Goal: Information Seeking & Learning: Learn about a topic

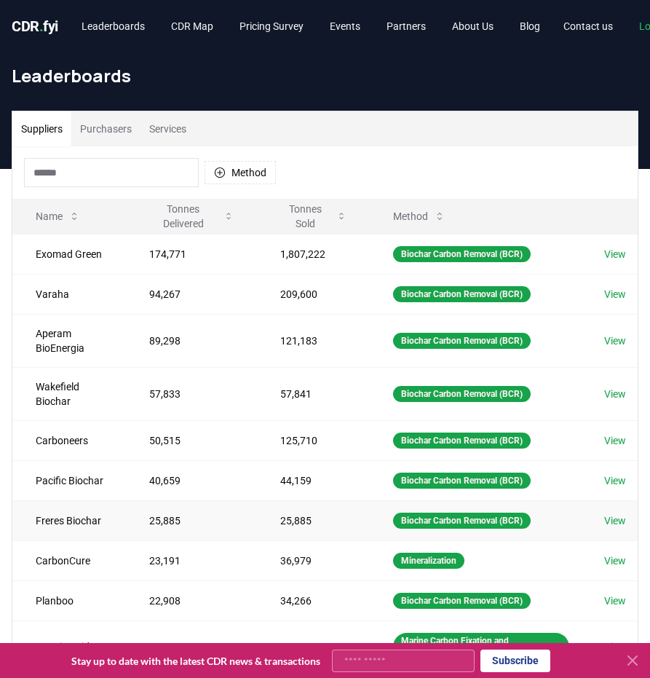
click at [74, 524] on td "Freres Biochar" at bounding box center [69, 520] width 114 height 40
click at [407, 71] on h1 "Leaderboards" at bounding box center [325, 75] width 627 height 23
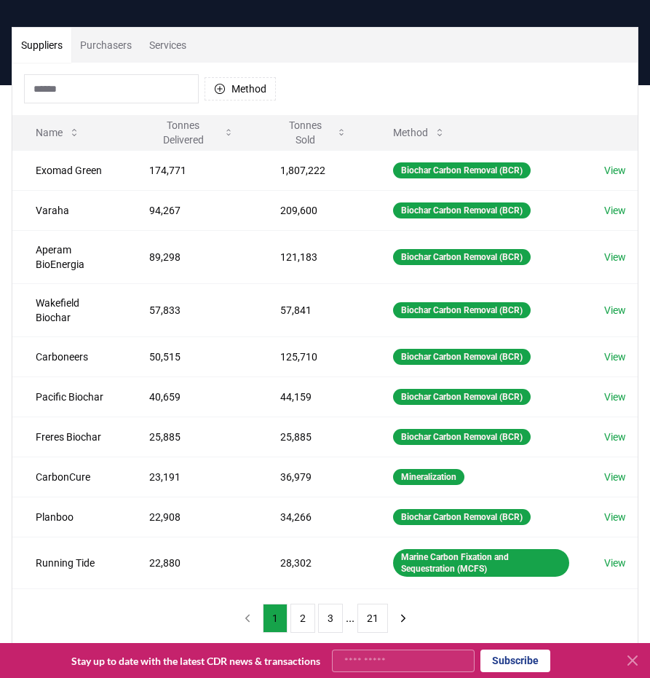
scroll to position [82, 0]
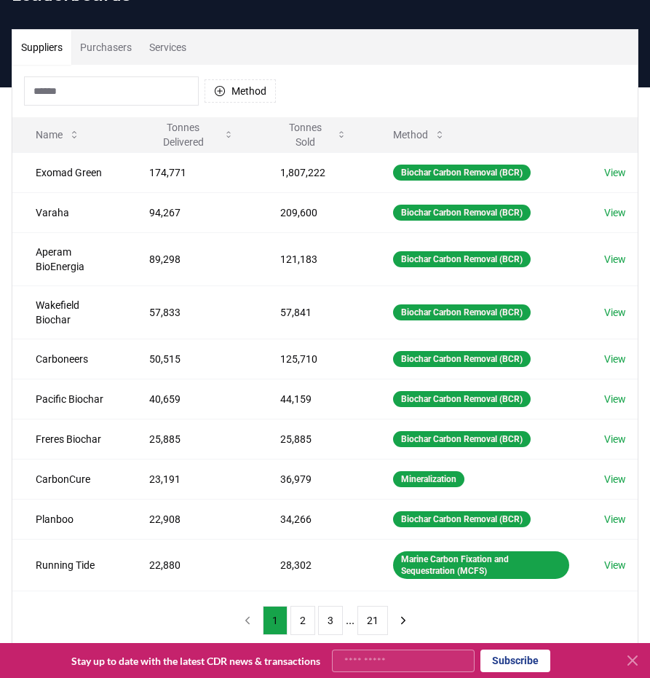
click at [125, 79] on input at bounding box center [111, 90] width 175 height 29
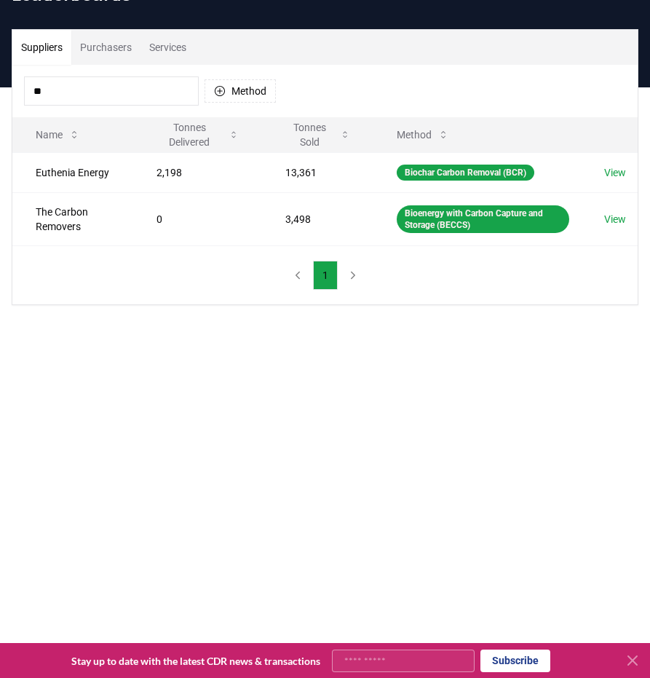
type input "*"
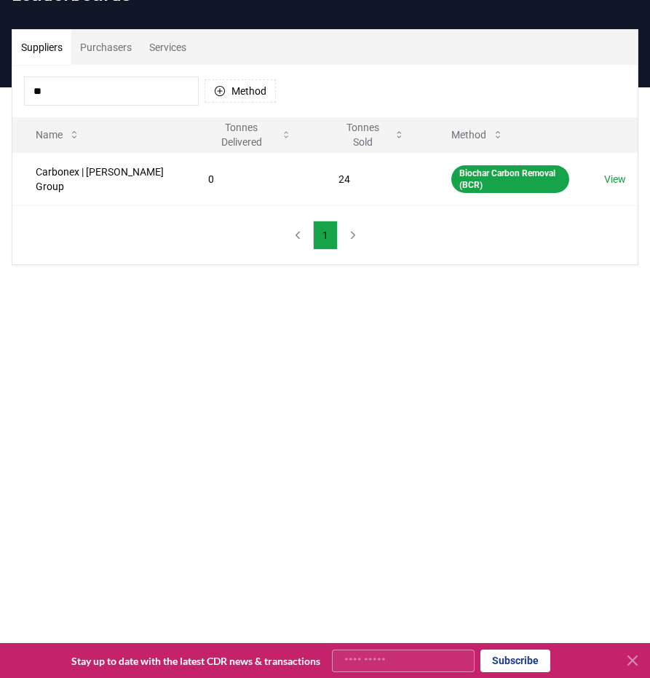
type input "*"
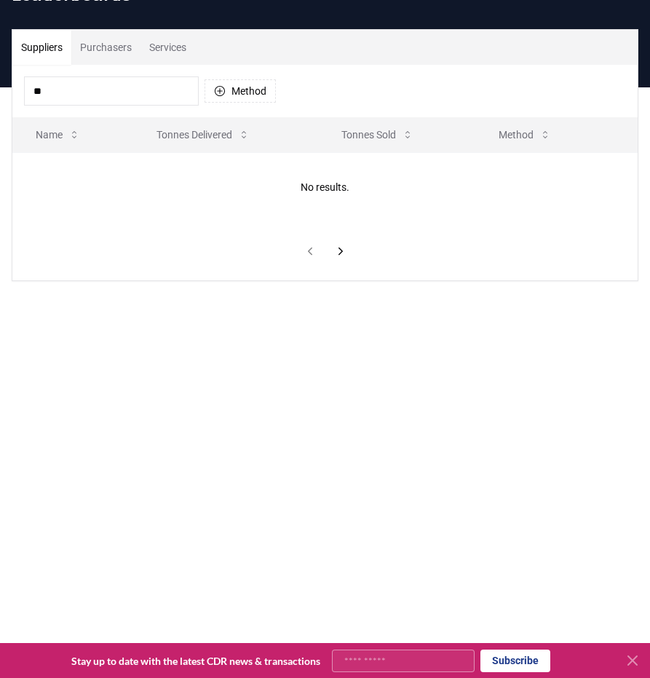
type input "*"
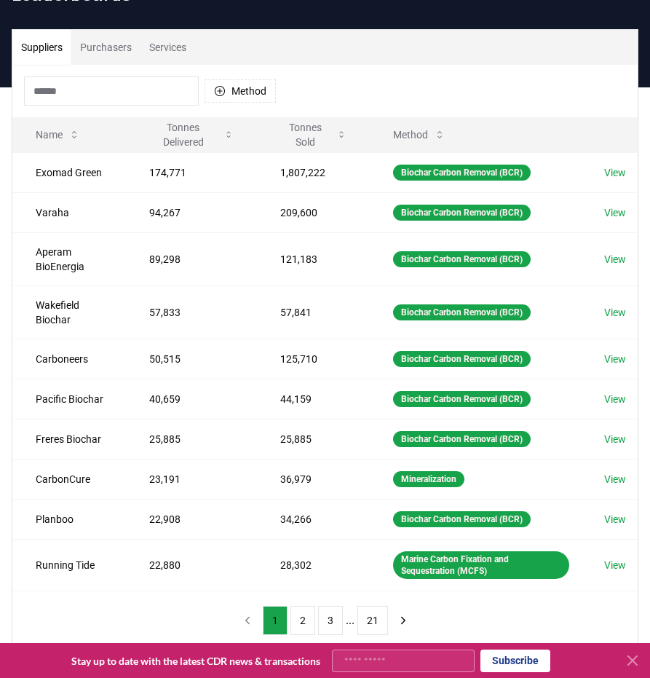
click at [103, 34] on button "Purchasers" at bounding box center [105, 47] width 69 height 35
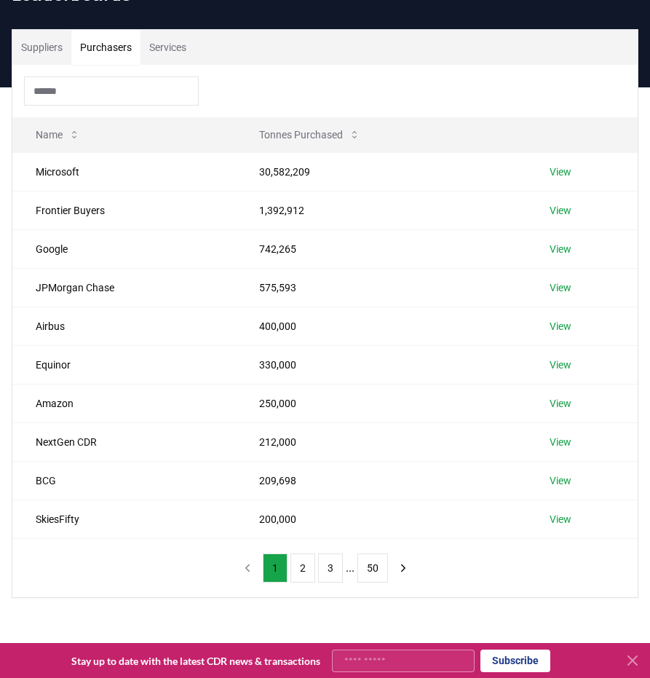
click at [109, 50] on button "Purchasers" at bounding box center [105, 47] width 69 height 35
click at [81, 106] on div at bounding box center [325, 91] width 626 height 52
click at [73, 100] on input at bounding box center [111, 90] width 175 height 29
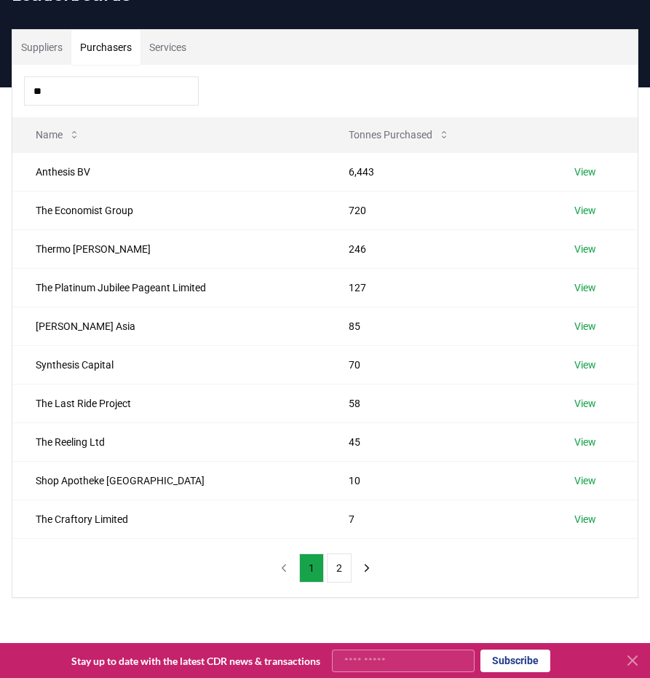
type input "*"
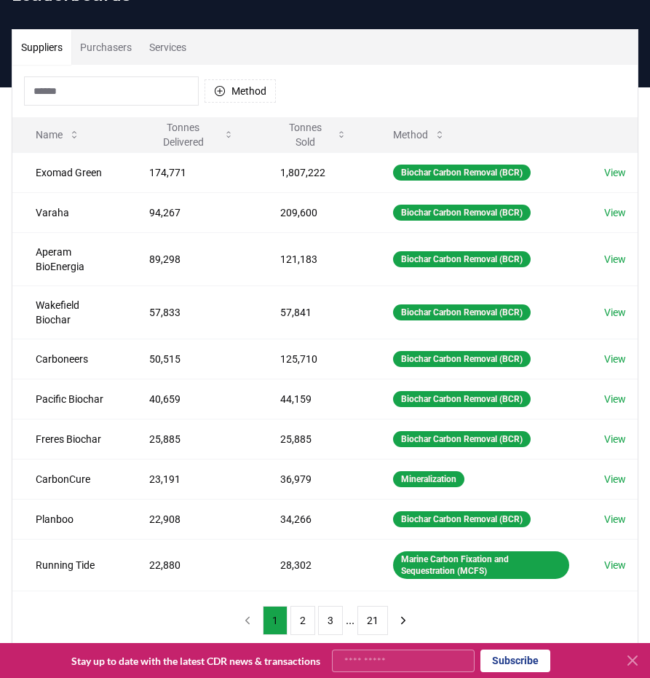
click at [55, 55] on button "Suppliers" at bounding box center [41, 47] width 59 height 35
click at [63, 52] on button "Suppliers" at bounding box center [41, 47] width 59 height 35
click at [101, 95] on input at bounding box center [111, 90] width 175 height 29
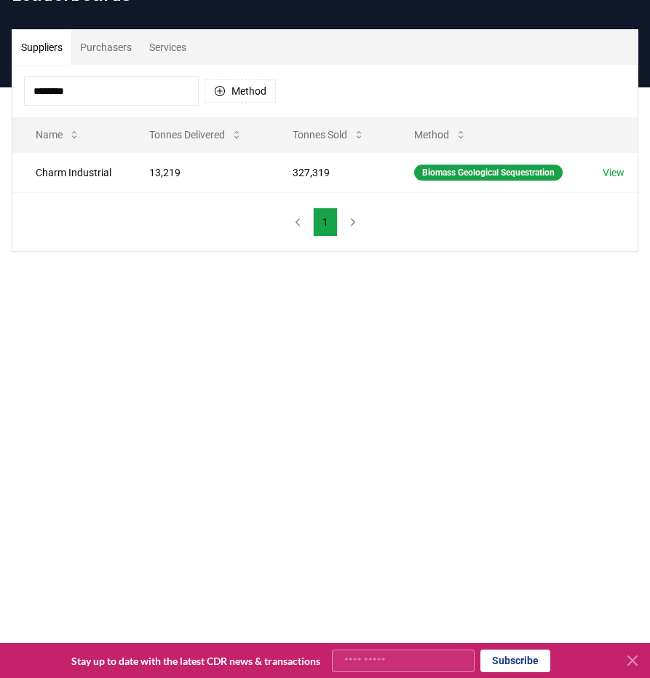
type input "********"
click at [112, 71] on div "******** Method" at bounding box center [325, 91] width 626 height 52
click at [67, 103] on input "********" at bounding box center [111, 90] width 175 height 29
drag, startPoint x: 94, startPoint y: 95, endPoint x: -96, endPoint y: 94, distance: 190.1
click at [0, 94] on html "CDR . fyi Leaderboards CDR Map Pricing Survey Events Partners About Us Blog Con…" at bounding box center [325, 448] width 650 height 1060
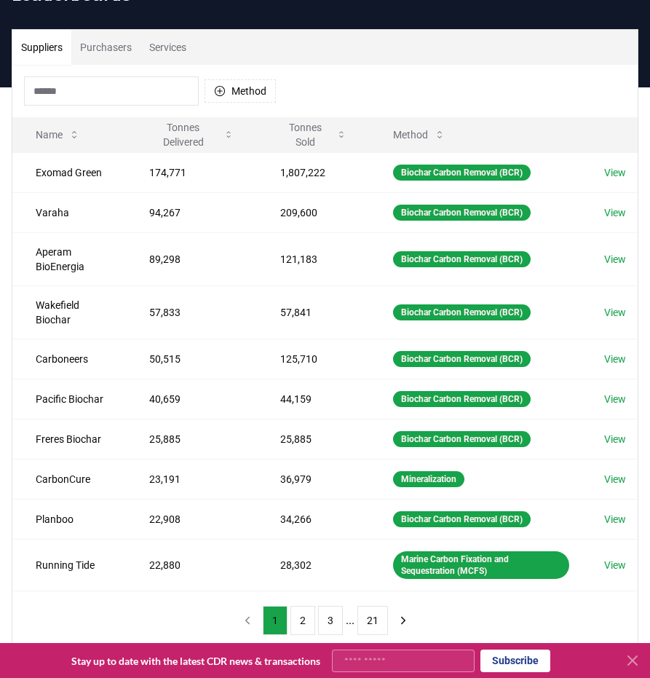
click at [151, 84] on input at bounding box center [111, 90] width 175 height 29
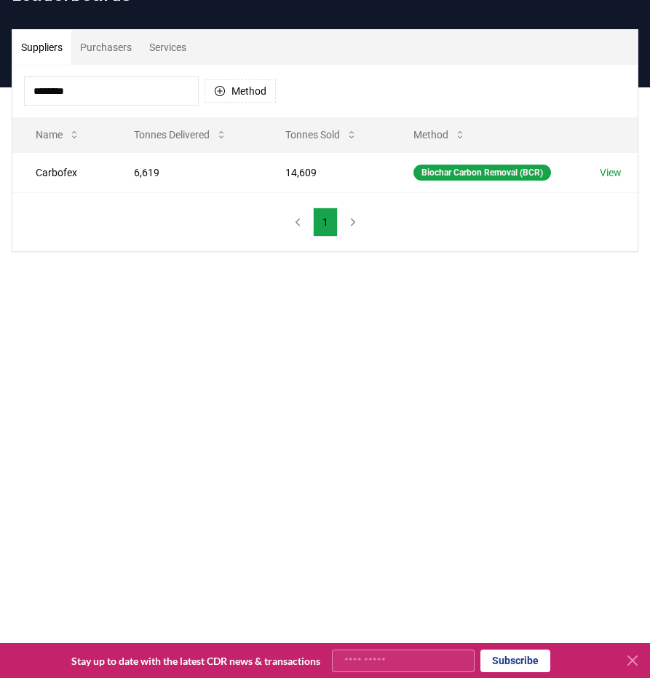
type input "********"
drag, startPoint x: 109, startPoint y: 86, endPoint x: -101, endPoint y: 103, distance: 211.2
click at [0, 103] on html "CDR . fyi Leaderboards CDR Map Pricing Survey Events Partners About Us Blog Con…" at bounding box center [325, 448] width 650 height 1060
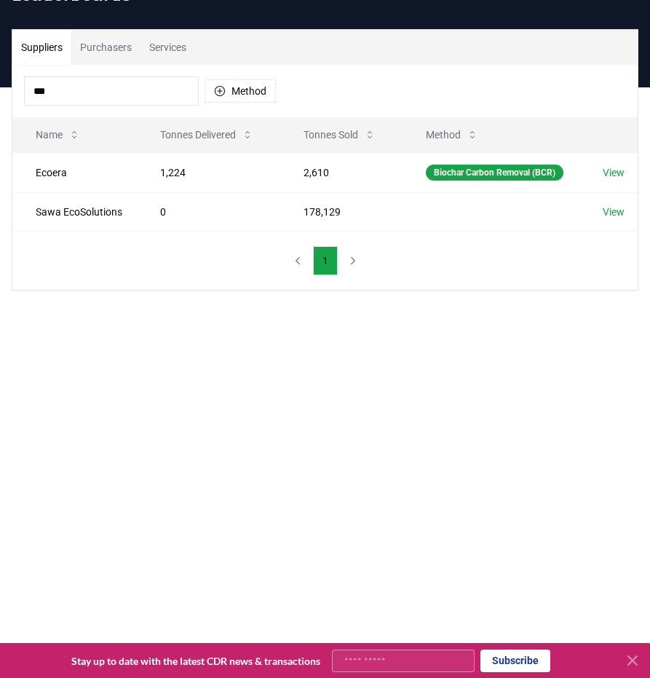
type input "***"
drag, startPoint x: 84, startPoint y: 82, endPoint x: -171, endPoint y: 106, distance: 256.0
click at [0, 106] on html "CDR . fyi Leaderboards CDR Map Pricing Survey Events Partners About Us Blog Con…" at bounding box center [325, 448] width 650 height 1060
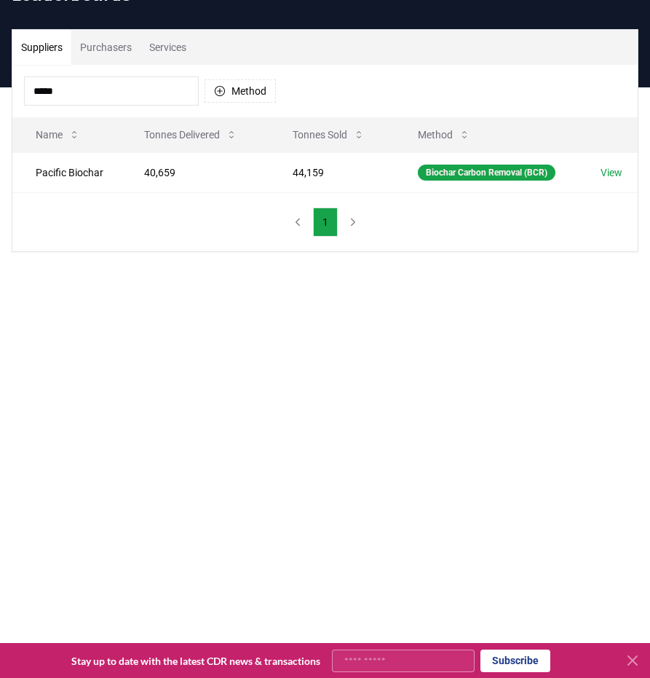
type input "*****"
drag, startPoint x: 95, startPoint y: 90, endPoint x: -66, endPoint y: 109, distance: 161.3
click at [0, 109] on html "CDR . fyi Leaderboards CDR Map Pricing Survey Events Partners About Us Blog Con…" at bounding box center [325, 448] width 650 height 1060
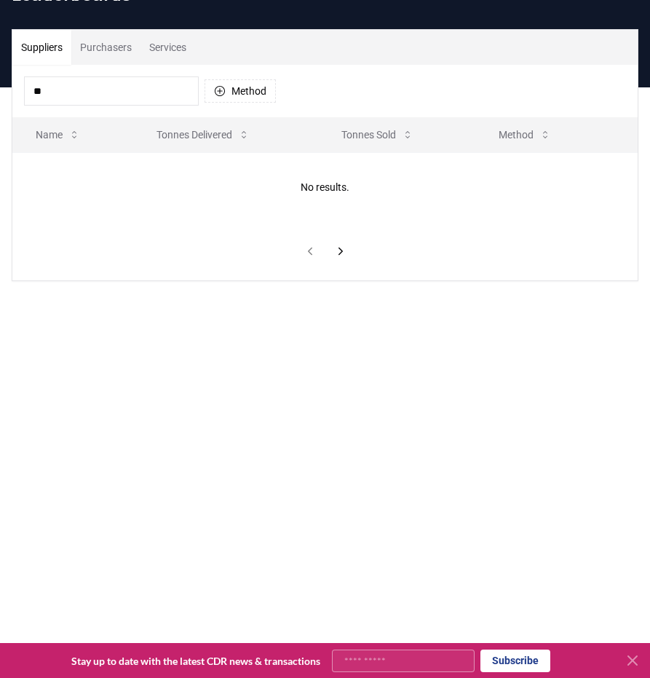
type input "*"
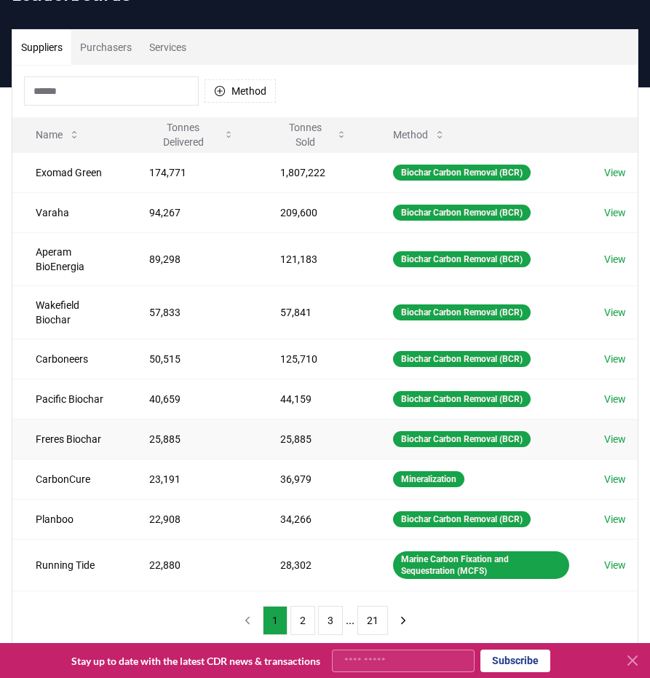
click at [623, 442] on link "View" at bounding box center [616, 439] width 22 height 15
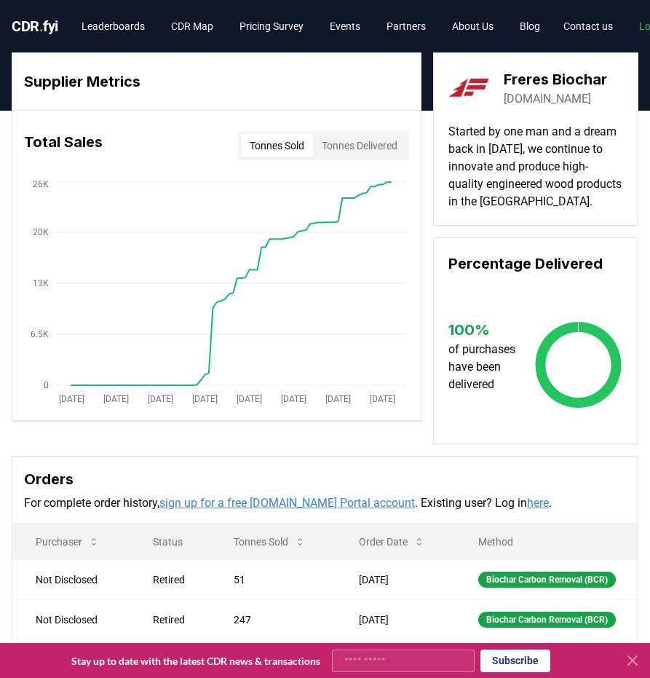
drag, startPoint x: 340, startPoint y: 677, endPoint x: 491, endPoint y: 679, distance: 150.8
click at [491, 677] on html "CDR . fyi Leaderboards CDR Map Pricing Survey Events Partners About Us Blog Con…" at bounding box center [325, 516] width 650 height 1032
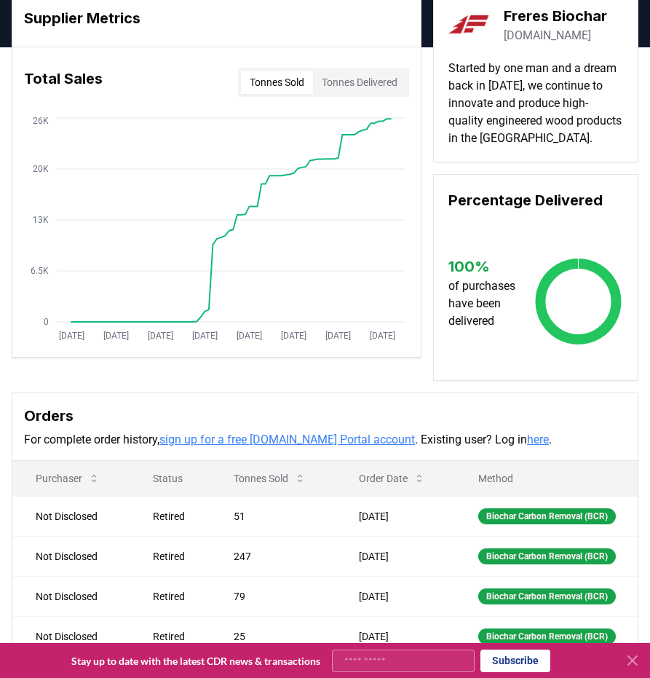
click at [387, 102] on div "Total Sales Tonnes Sold Tonnes Delivered" at bounding box center [216, 82] width 409 height 52
click at [363, 84] on button "Tonnes Delivered" at bounding box center [359, 82] width 93 height 23
click at [293, 79] on button "Tonnes Sold" at bounding box center [277, 82] width 72 height 23
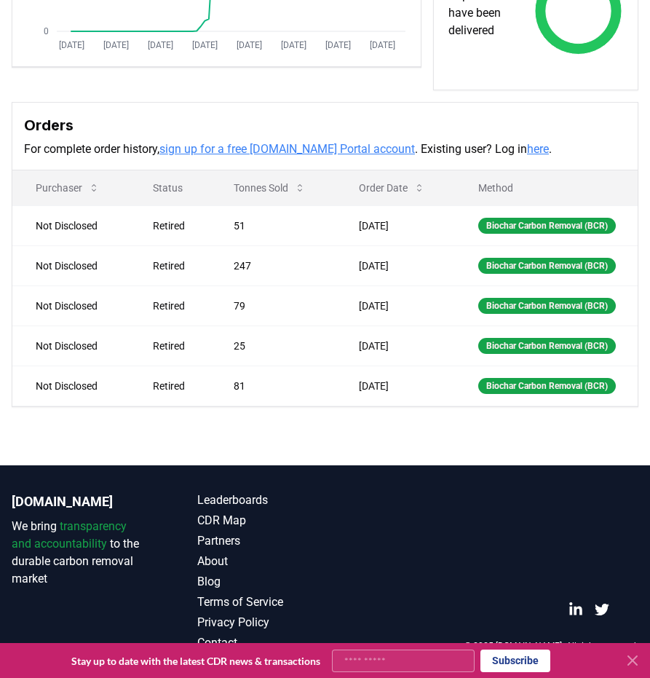
scroll to position [0, 0]
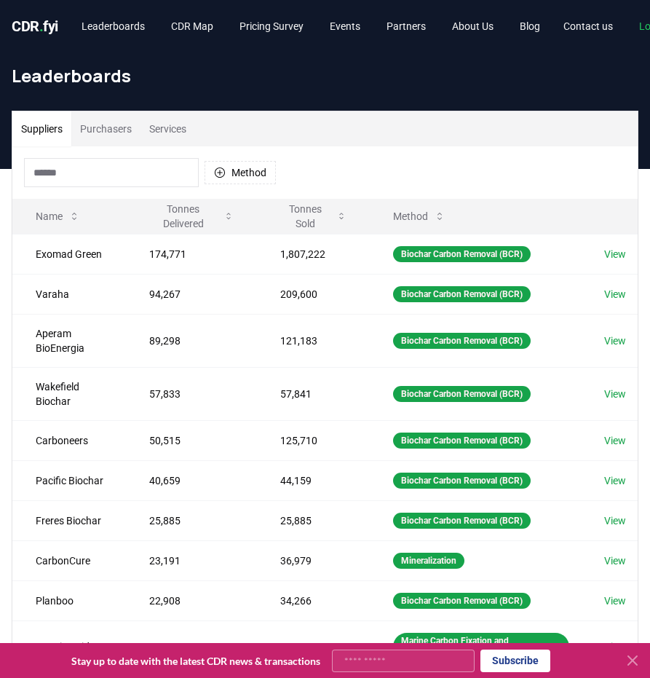
click at [77, 167] on input at bounding box center [111, 172] width 175 height 29
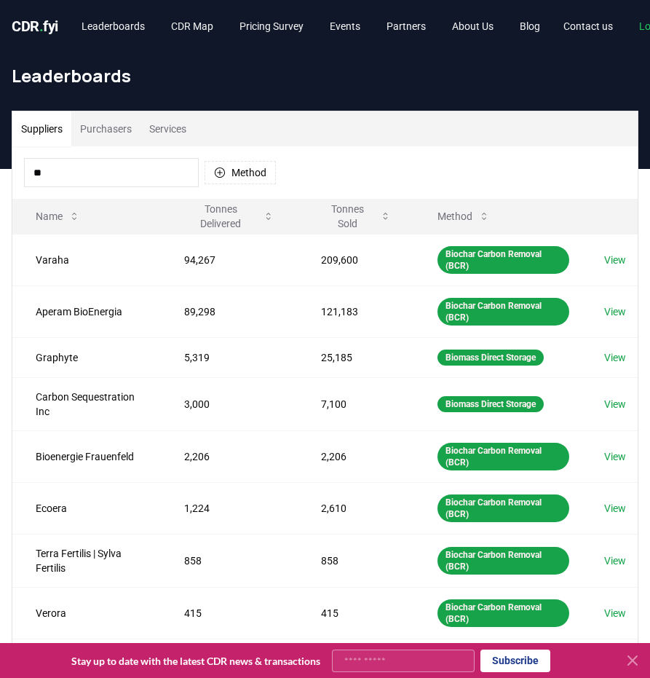
type input "*"
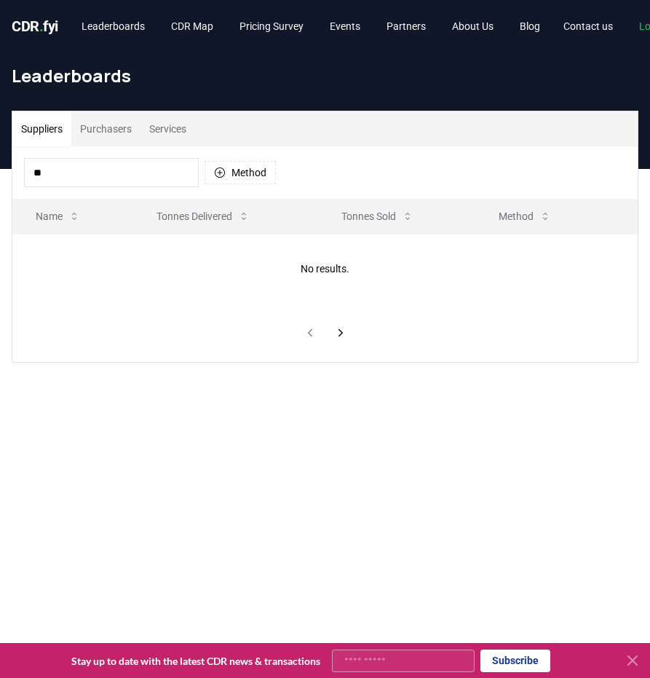
type input "*"
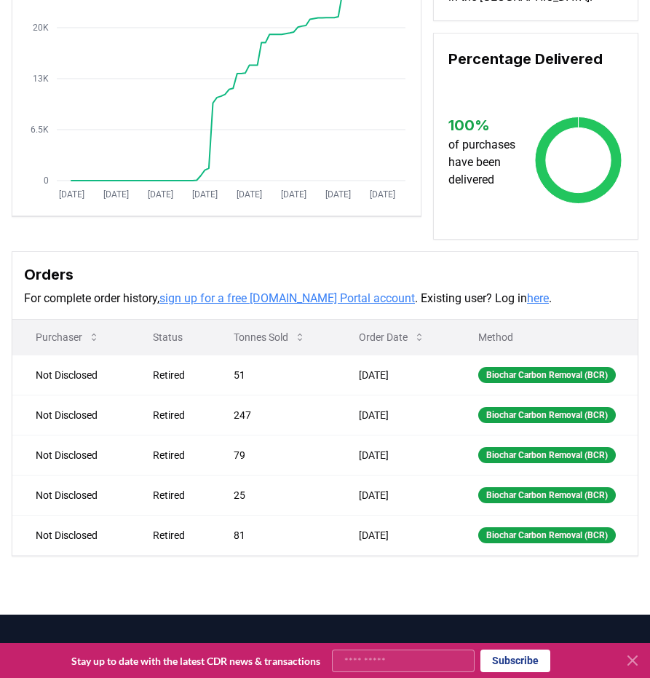
scroll to position [198, 0]
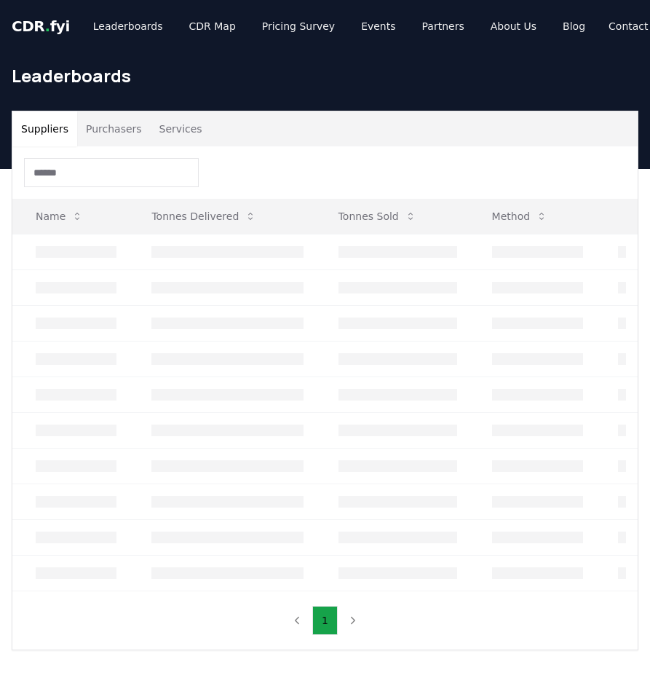
scroll to position [82, 0]
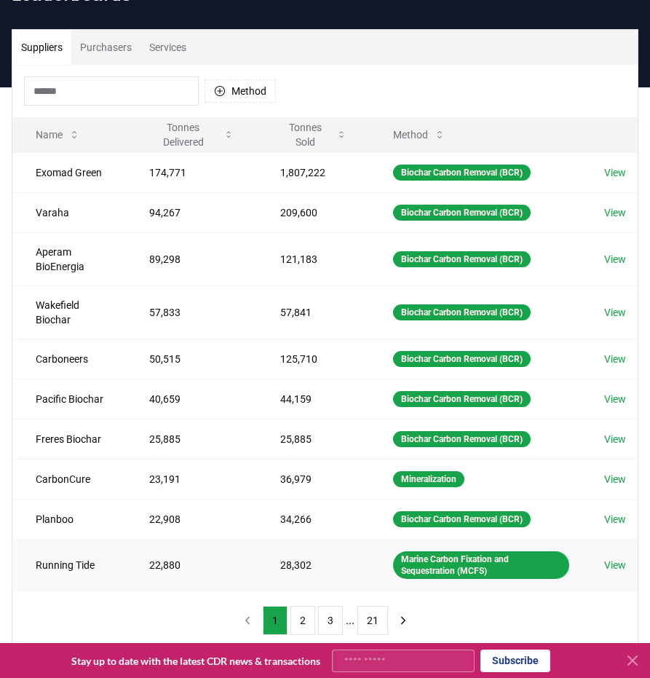
click at [92, 568] on td "Running Tide" at bounding box center [69, 565] width 114 height 52
click at [297, 618] on button "2" at bounding box center [303, 620] width 25 height 29
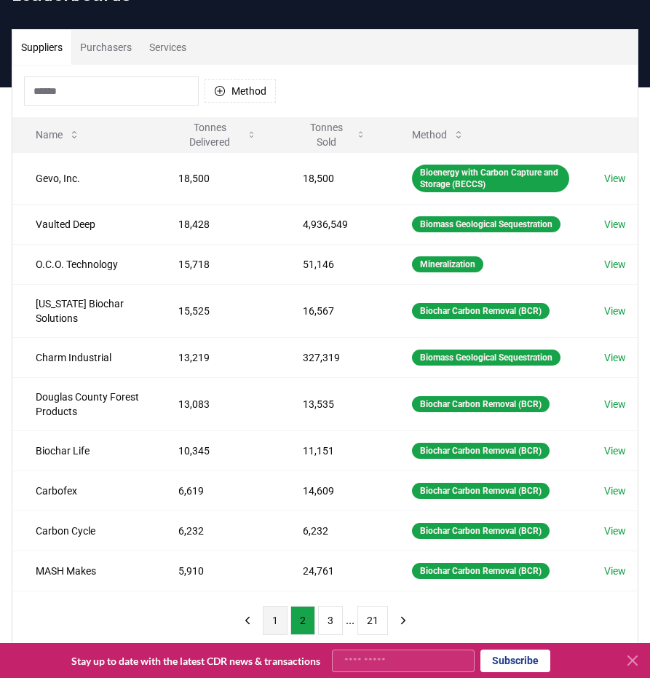
click at [271, 635] on button "1" at bounding box center [275, 620] width 25 height 29
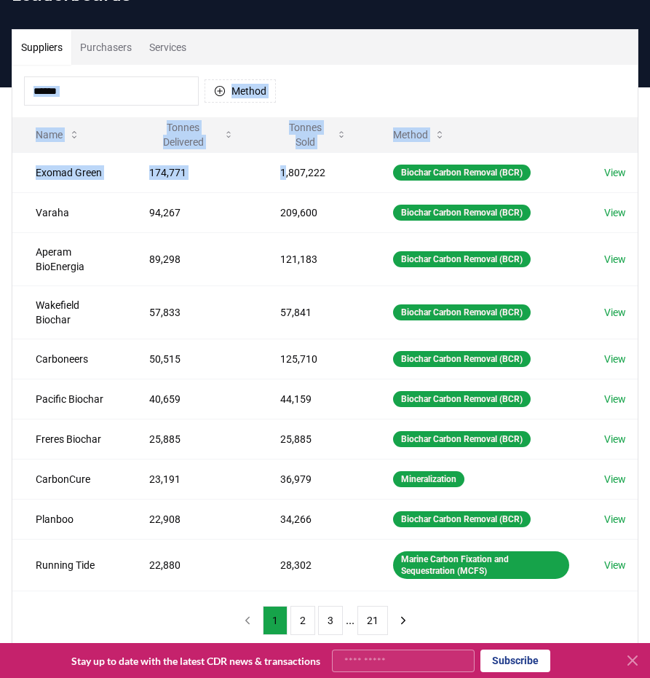
drag, startPoint x: 286, startPoint y: 176, endPoint x: 127, endPoint y: 34, distance: 212.5
click at [127, 34] on div "Suppliers Purchasers Services Method Name Tonnes Delivered Tonnes Sold Method E…" at bounding box center [325, 340] width 626 height 620
drag, startPoint x: 127, startPoint y: 34, endPoint x: 387, endPoint y: 84, distance: 264.0
click at [387, 84] on div "Method" at bounding box center [325, 91] width 626 height 52
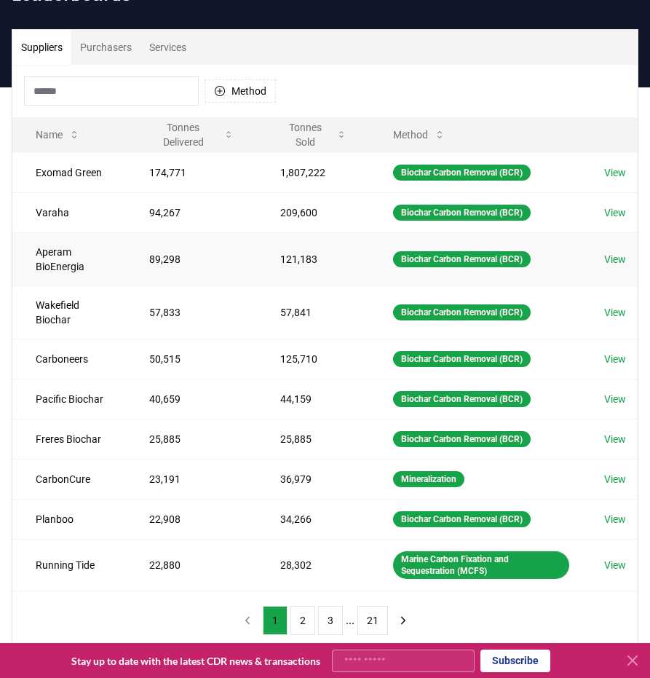
click at [613, 259] on link "View" at bounding box center [616, 259] width 22 height 15
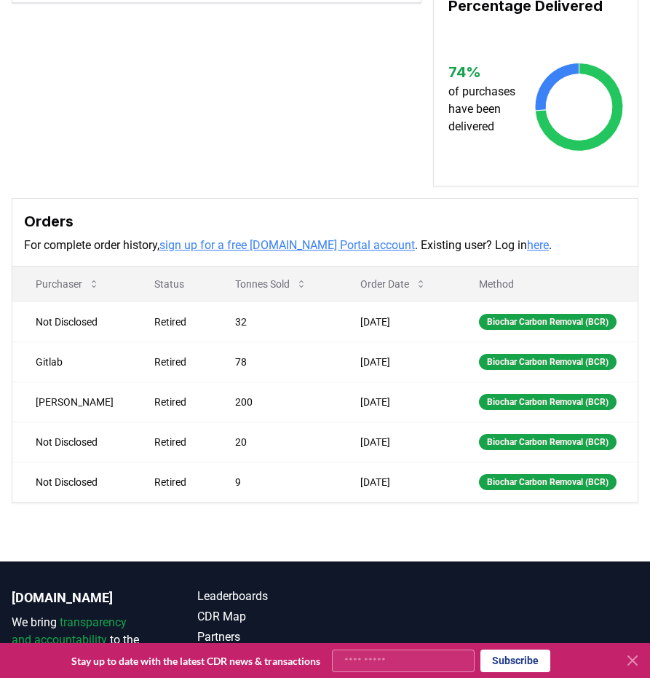
scroll to position [428, 0]
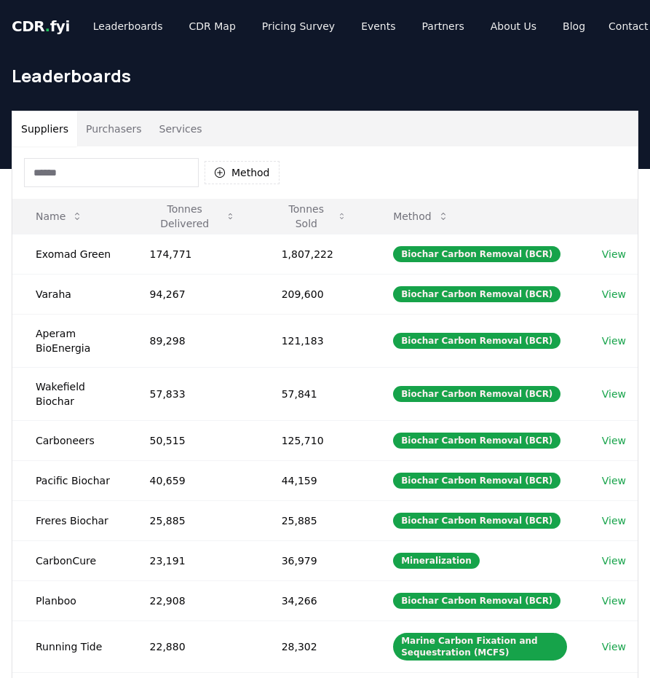
scroll to position [82, 0]
